Goal: Find specific page/section: Find specific page/section

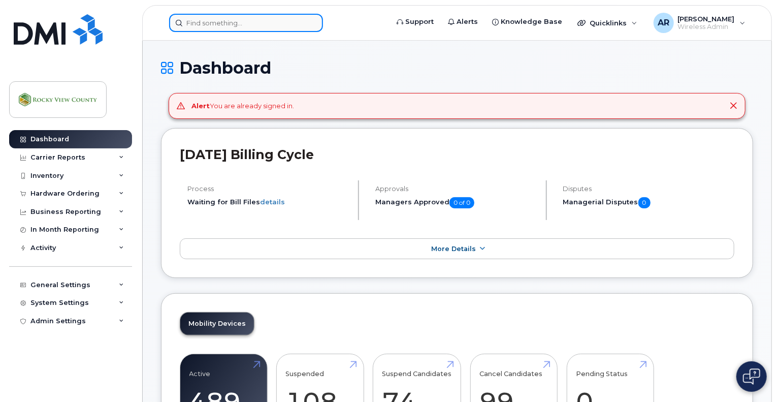
click at [251, 19] on input at bounding box center [246, 23] width 154 height 18
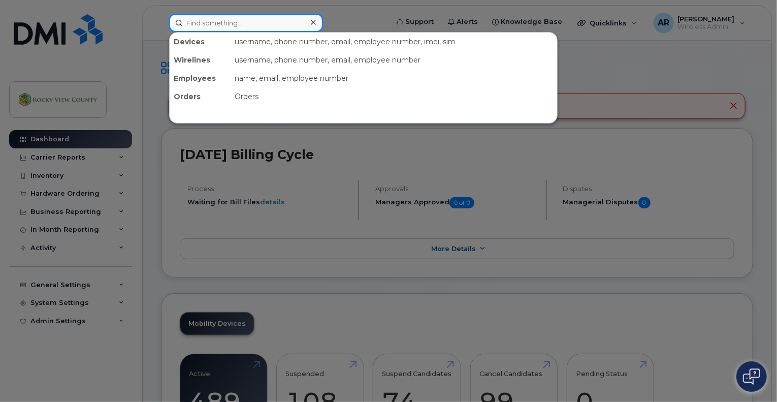
paste input "RVU005-MH01"
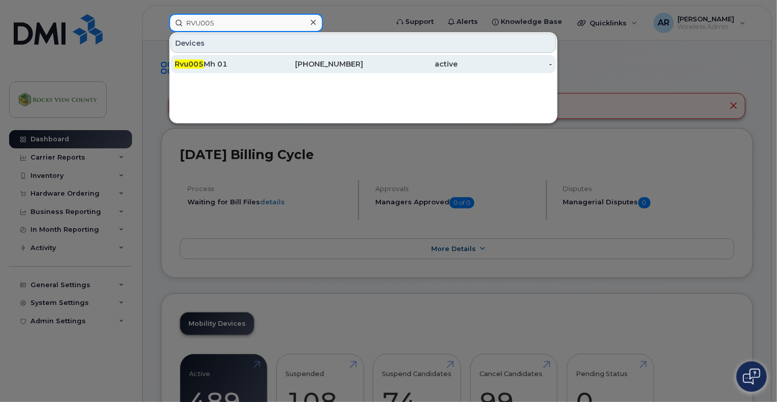
type input "RVU005"
click at [231, 60] on div "Rvu005 Mh 01" at bounding box center [222, 64] width 94 height 10
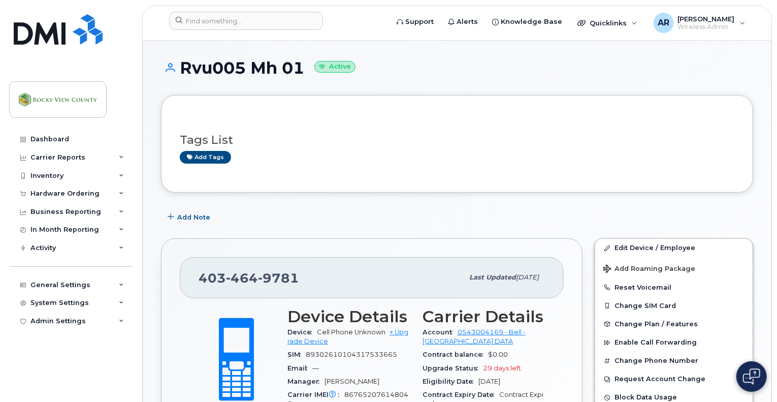
click at [412, 209] on div "Add Note" at bounding box center [457, 217] width 592 height 18
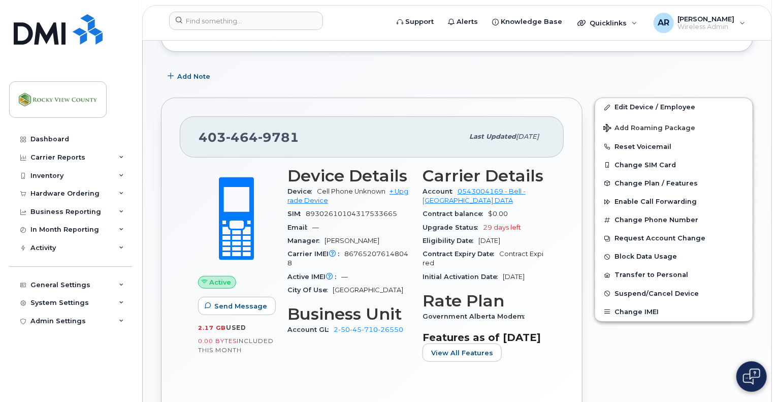
scroll to position [142, 0]
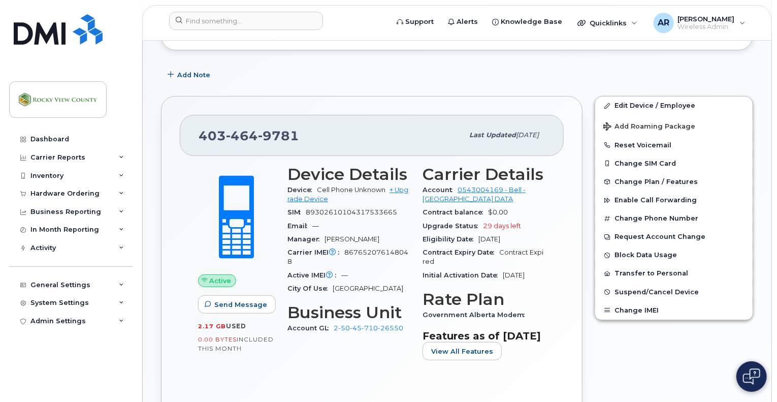
click at [28, 353] on div "Dashboard Carrier Reports Monthly Billing Data Daily Data Pooling Data Behavior…" at bounding box center [71, 258] width 125 height 256
